Goal: Task Accomplishment & Management: Manage account settings

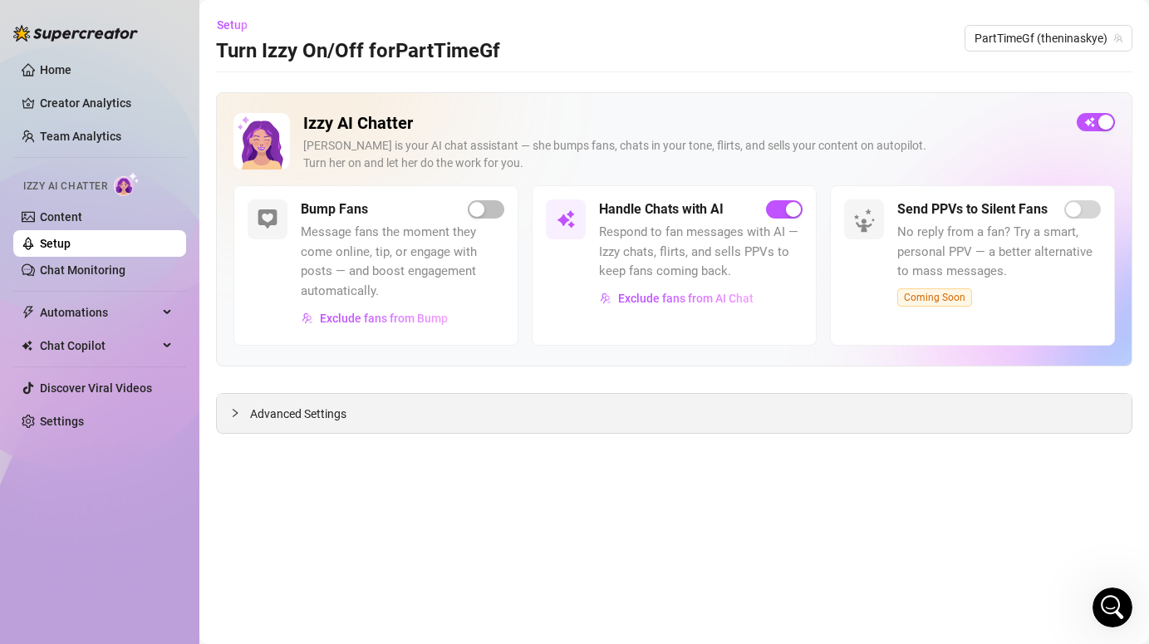
click at [489, 424] on div "Advanced Settings" at bounding box center [674, 413] width 914 height 39
click at [299, 426] on div "Advanced Settings" at bounding box center [674, 413] width 914 height 39
click at [291, 419] on span "Advanced Settings" at bounding box center [298, 413] width 96 height 18
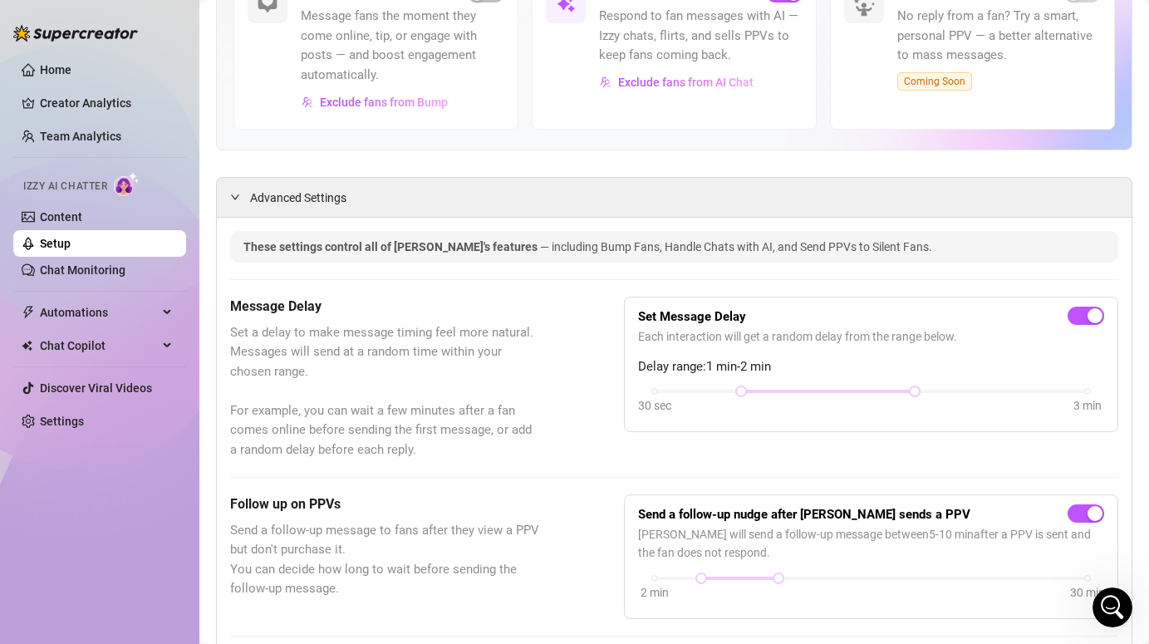
scroll to position [218, 0]
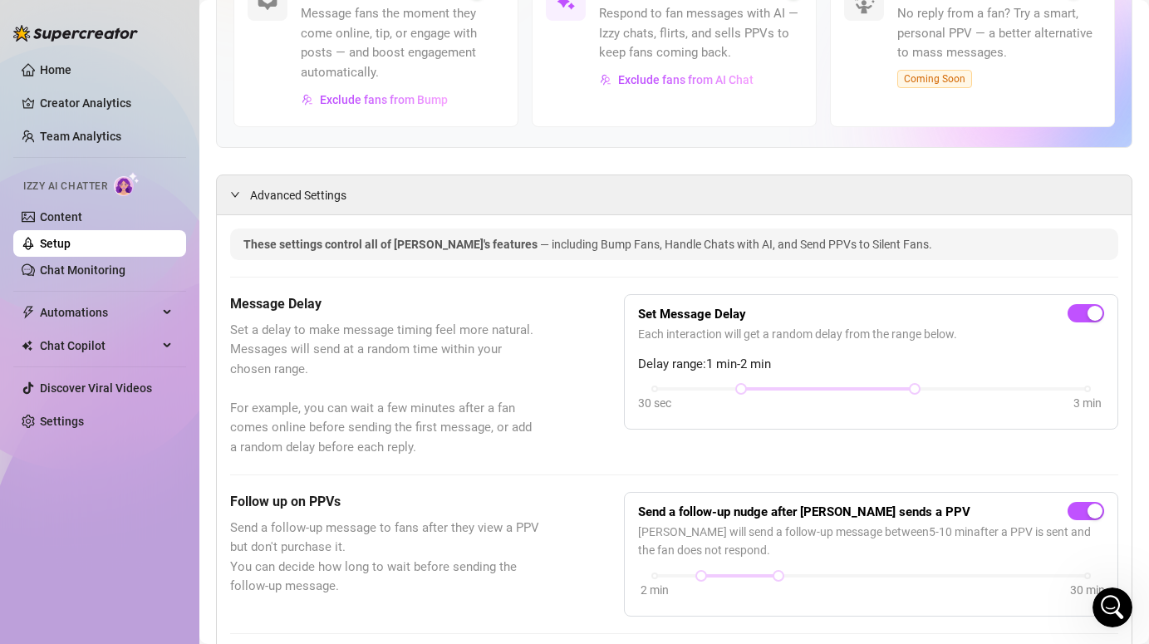
click at [780, 382] on div "Set Message Delay Each interaction will get a random delay from the range below…" at bounding box center [871, 362] width 466 height 108
click at [816, 390] on div at bounding box center [827, 389] width 173 height 8
click at [812, 390] on div at bounding box center [827, 389] width 173 height 8
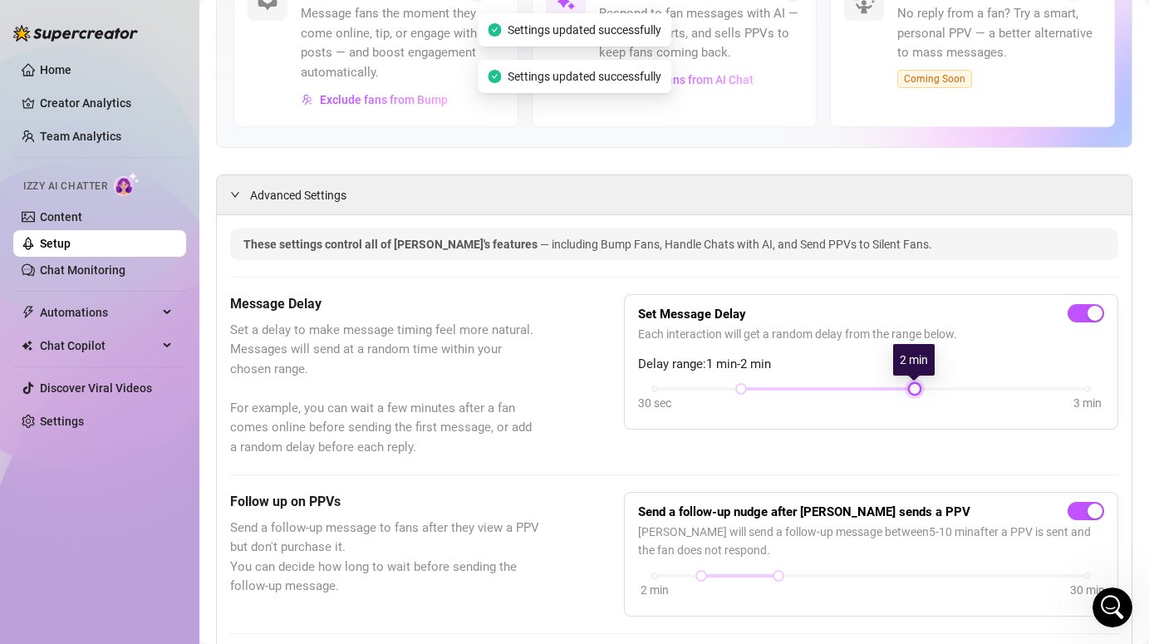
drag, startPoint x: 917, startPoint y: 384, endPoint x: 907, endPoint y: 400, distance: 18.7
click at [910, 388] on div at bounding box center [914, 389] width 8 height 8
drag, startPoint x: 914, startPoint y: 387, endPoint x: 874, endPoint y: 384, distance: 40.0
click at [872, 380] on div "Set Message Delay Each interaction will get a random delay from the range below…" at bounding box center [871, 362] width 466 height 108
click at [850, 383] on div "Set Message Delay Each interaction will get a random delay from the range below…" at bounding box center [871, 362] width 466 height 108
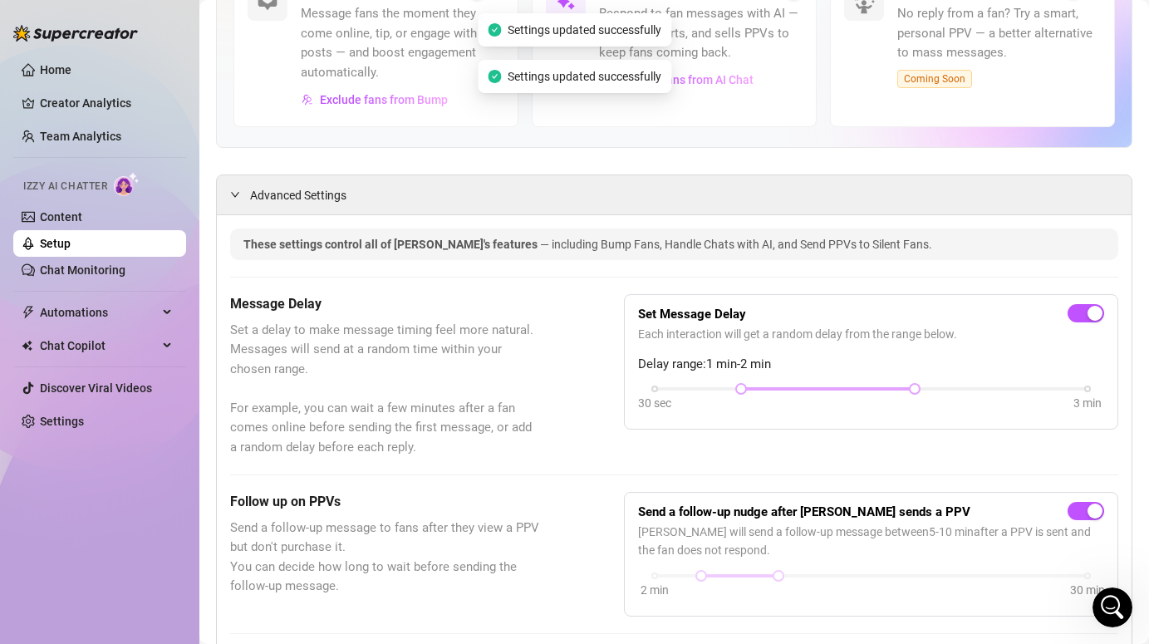
click at [851, 391] on div at bounding box center [827, 389] width 173 height 8
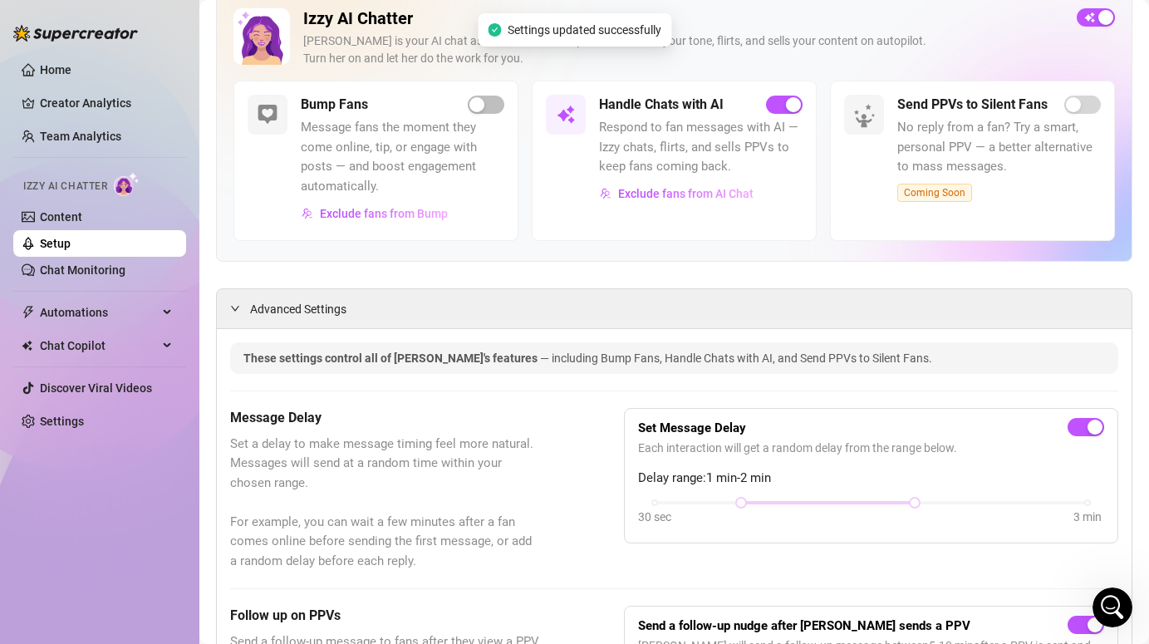
scroll to position [0, 0]
